Goal: Information Seeking & Learning: Learn about a topic

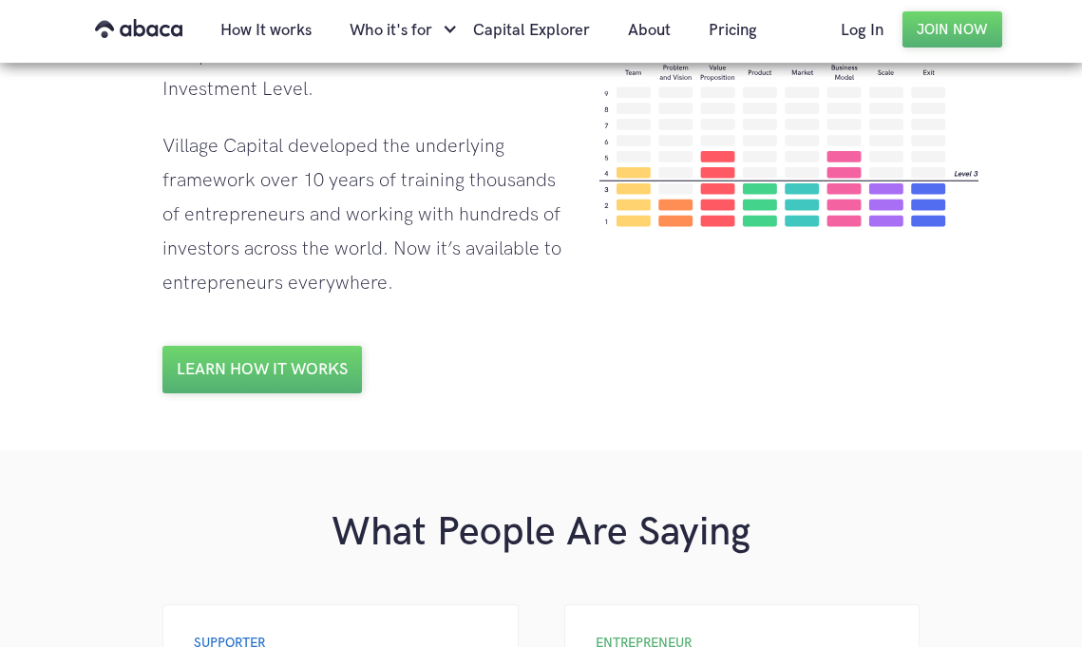
scroll to position [1581, 0]
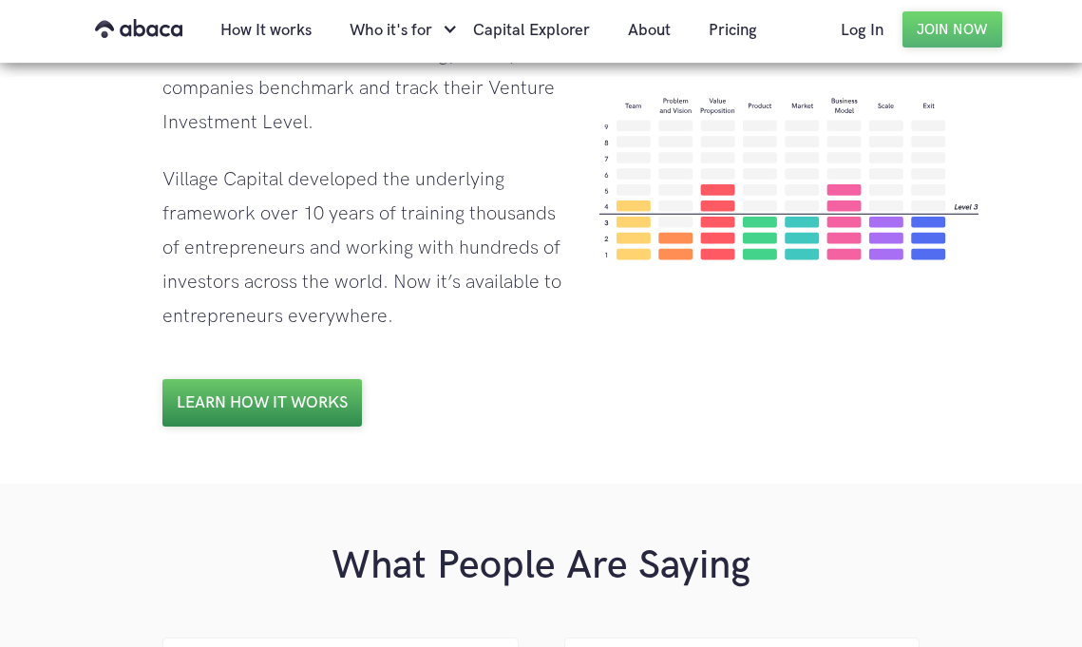
click at [315, 379] on link "Learn how it works" at bounding box center [261, 402] width 199 height 47
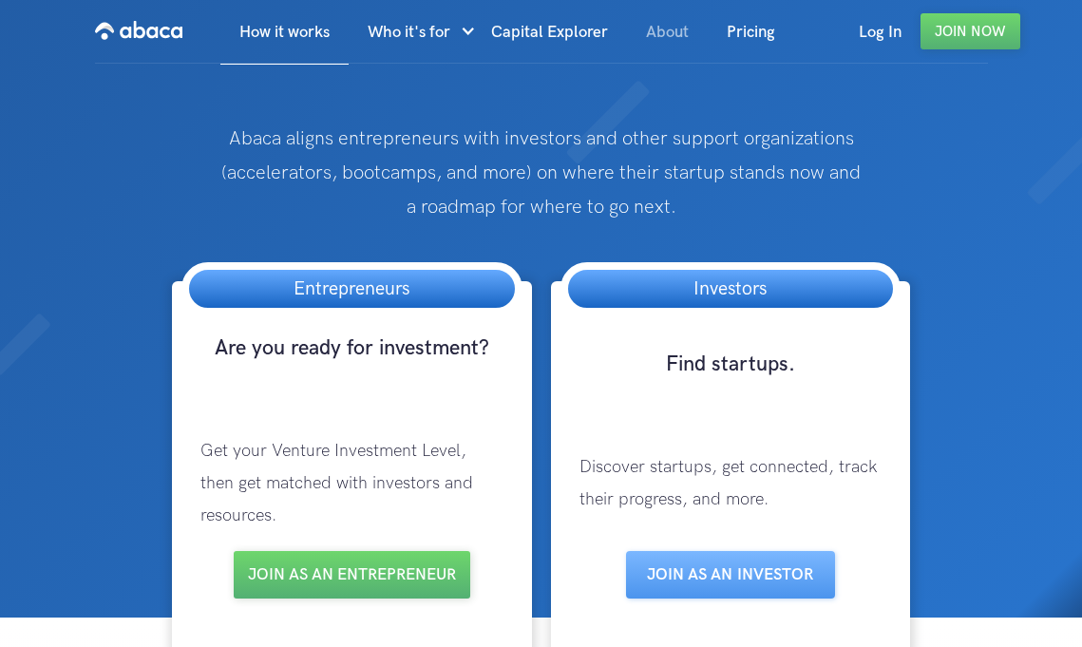
click at [666, 28] on link "About" at bounding box center [667, 32] width 81 height 65
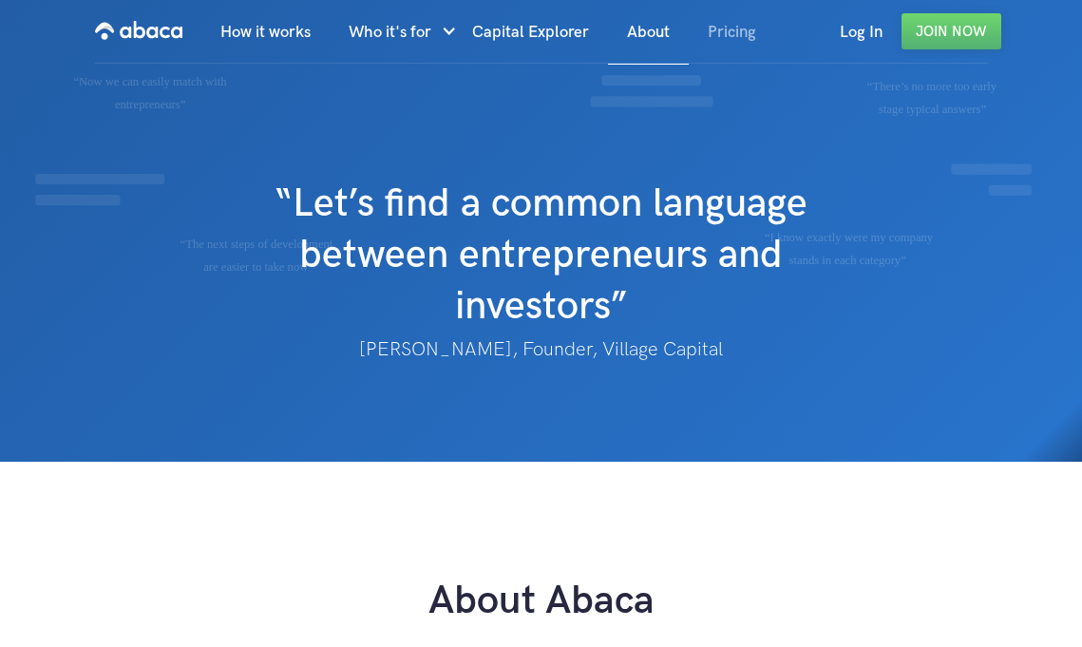
click at [730, 25] on link "Pricing" at bounding box center [732, 32] width 86 height 65
